Goal: Information Seeking & Learning: Learn about a topic

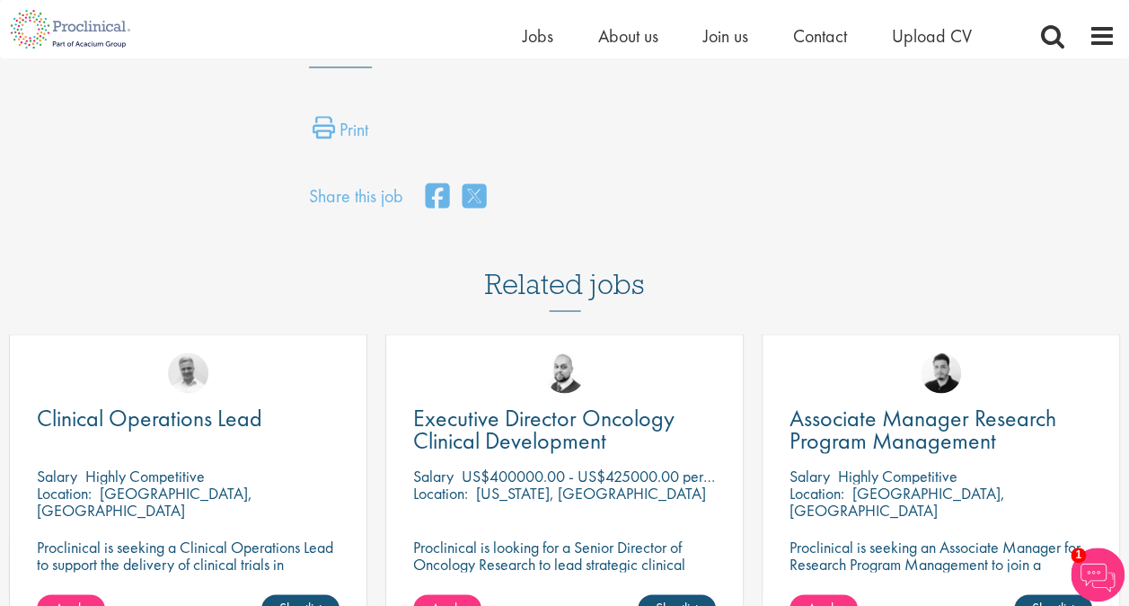
scroll to position [1556, 0]
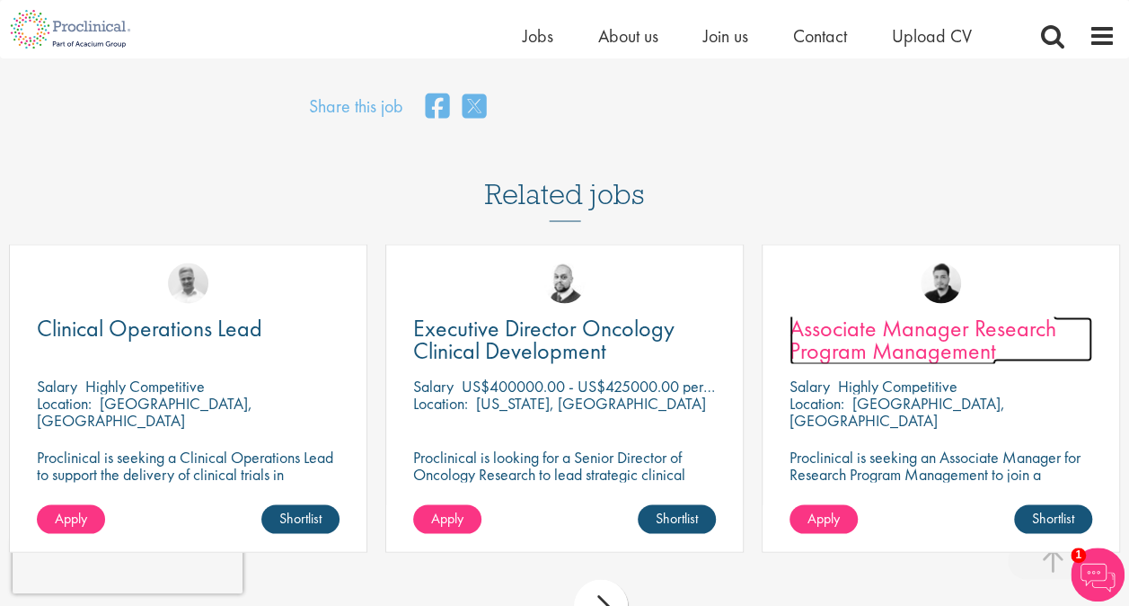
click at [868, 313] on span "Associate Manager Research Program Management" at bounding box center [923, 338] width 267 height 53
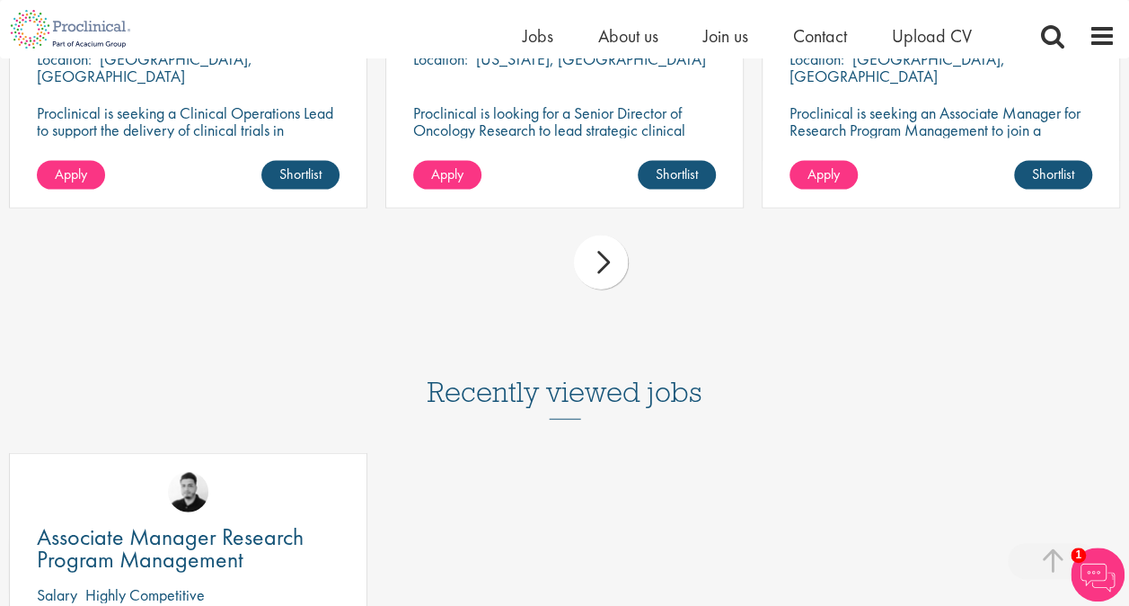
scroll to position [1916, 0]
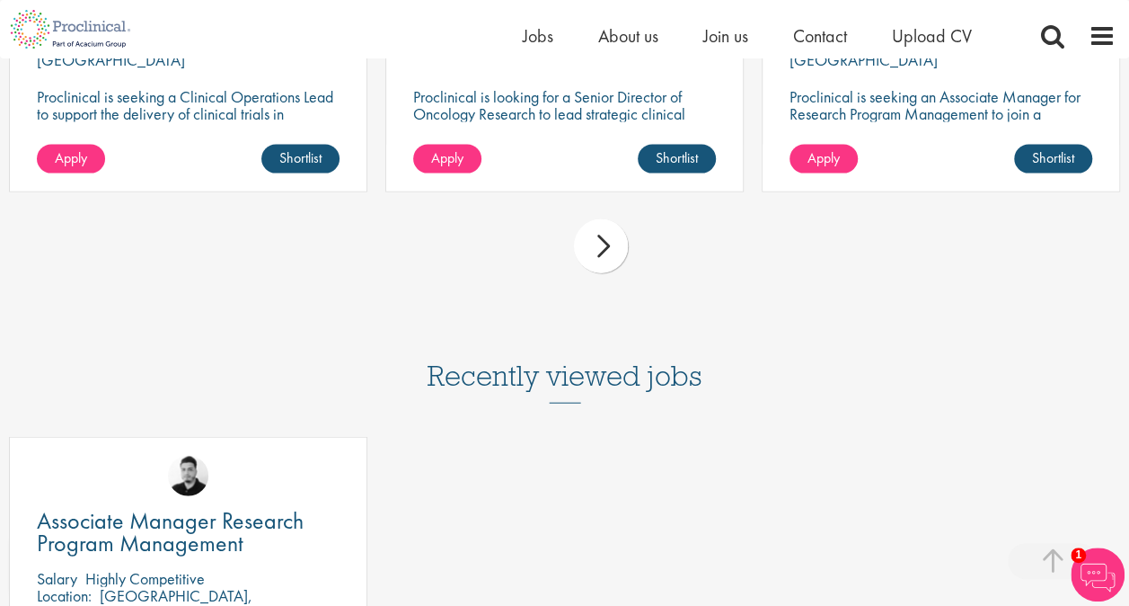
click at [610, 225] on div "next" at bounding box center [601, 246] width 54 height 54
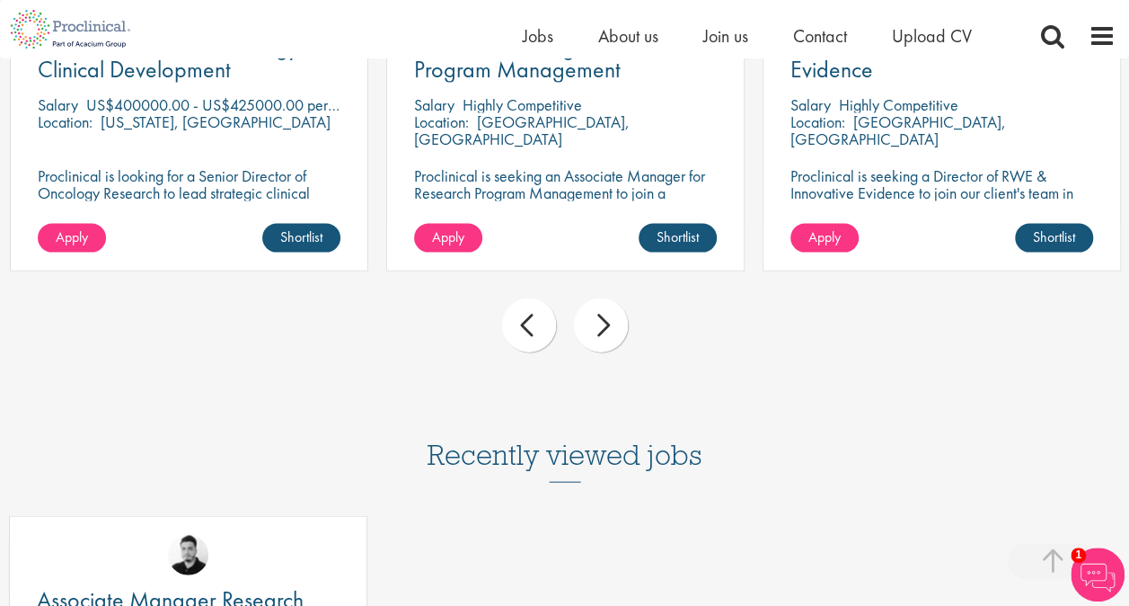
scroll to position [1736, 0]
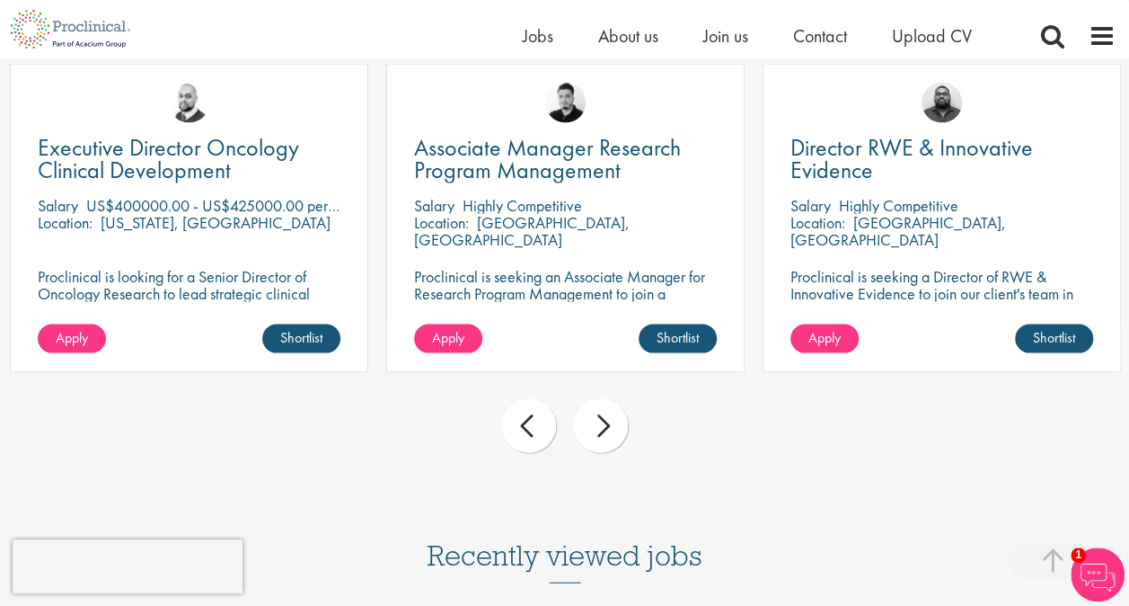
click at [604, 408] on div "next" at bounding box center [601, 426] width 54 height 54
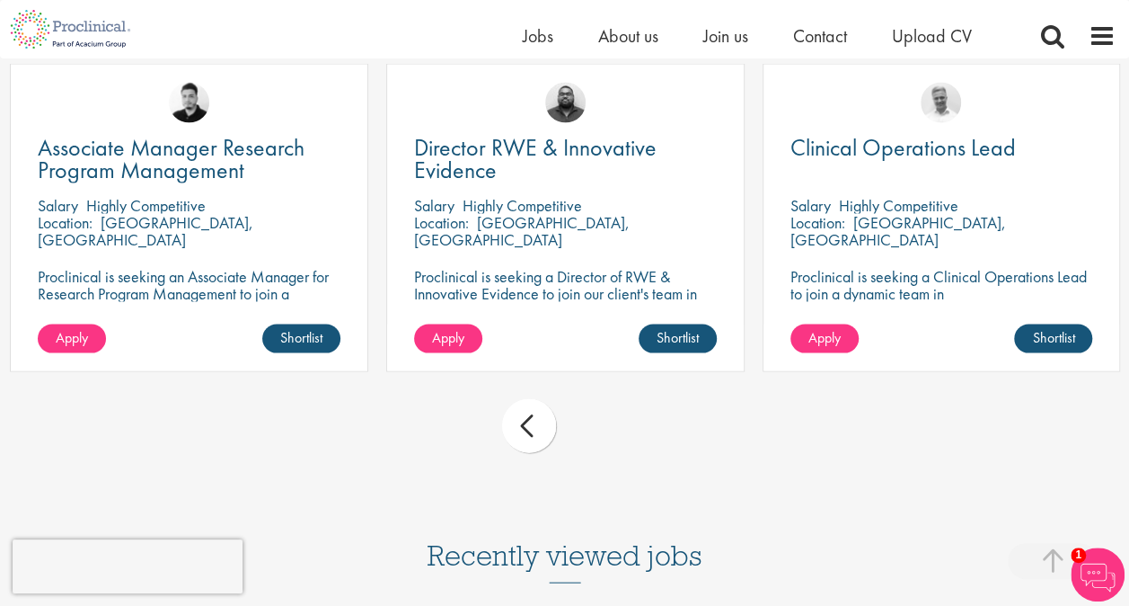
click at [606, 404] on div "prev next" at bounding box center [564, 429] width 1129 height 78
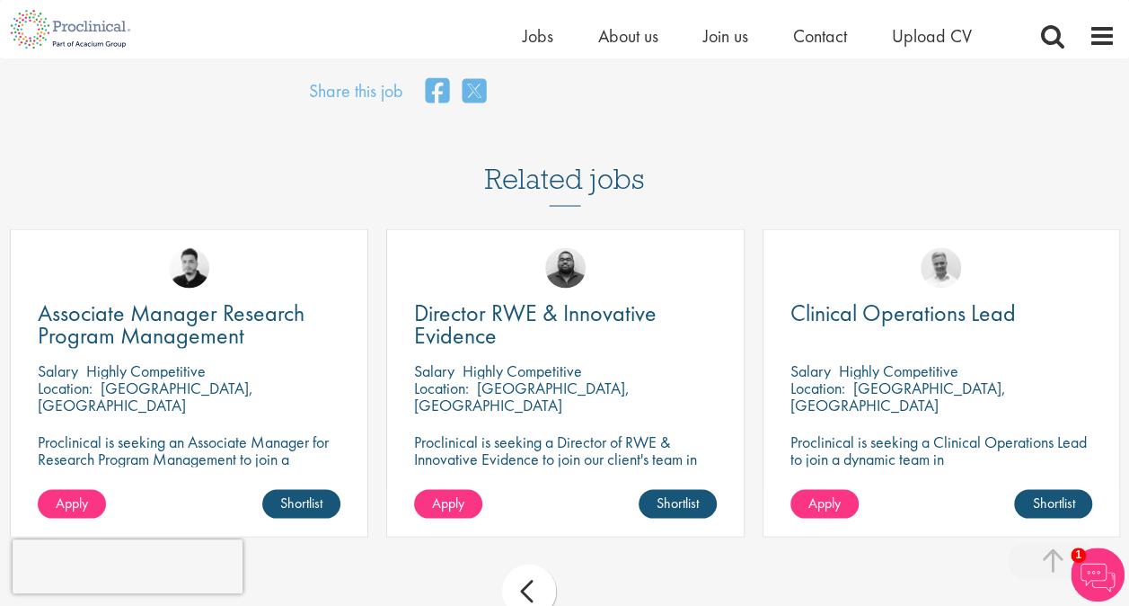
scroll to position [1466, 0]
